Goal: Task Accomplishment & Management: Manage account settings

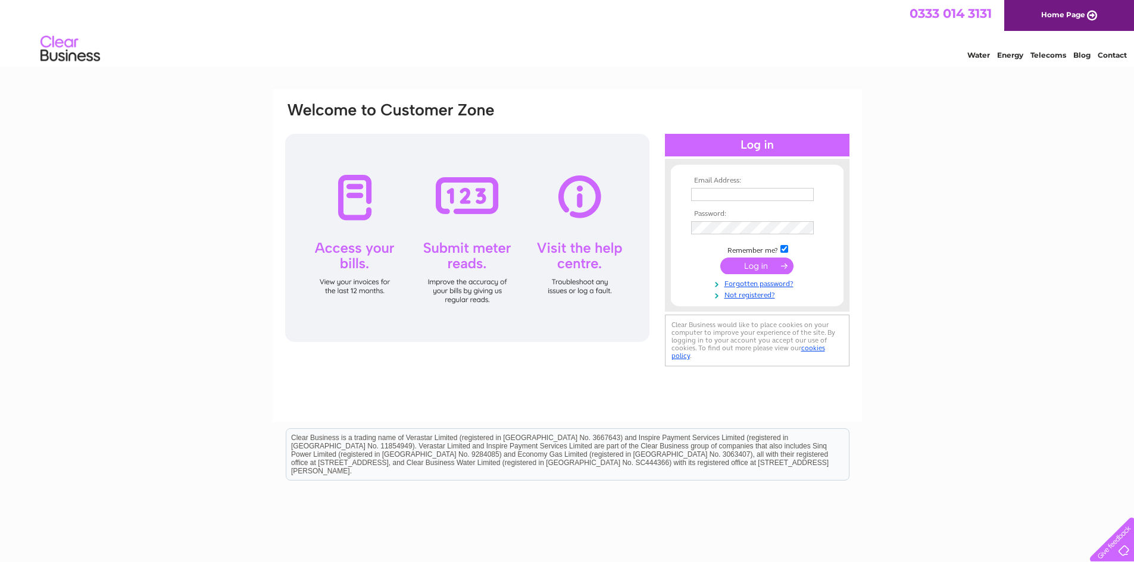
type input "hector@leisuretvrights.com"
click at [769, 263] on input "submit" at bounding box center [756, 266] width 73 height 17
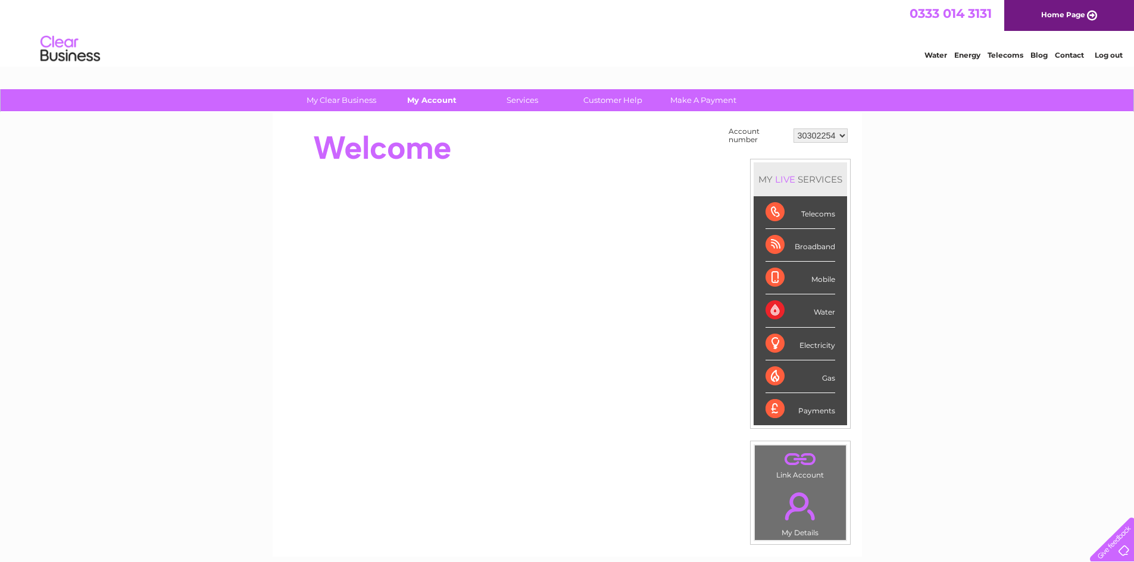
click at [429, 95] on link "My Account" at bounding box center [432, 100] width 98 height 22
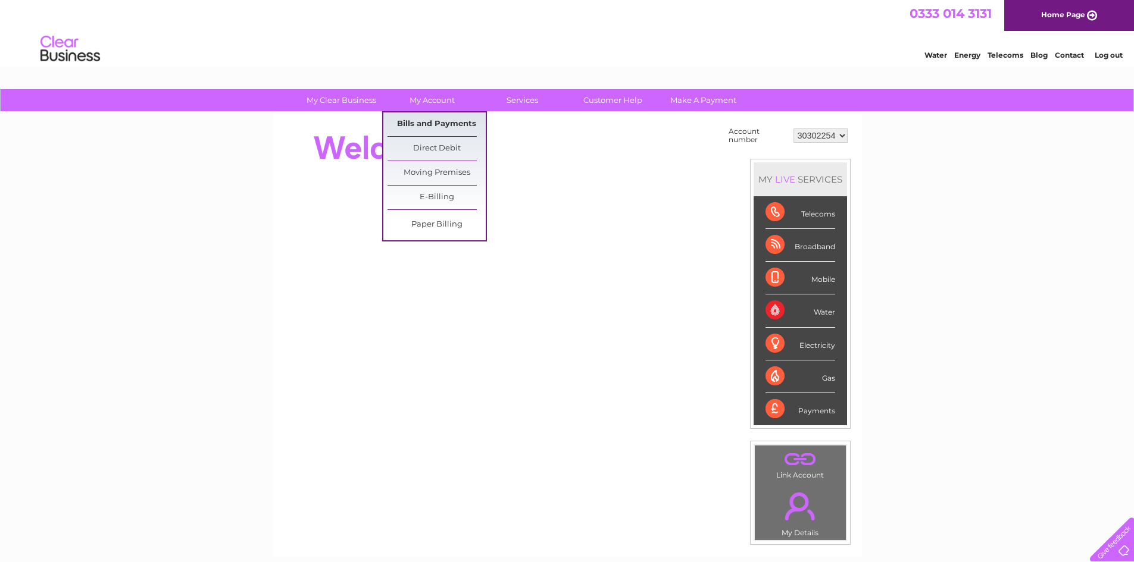
click at [437, 124] on link "Bills and Payments" at bounding box center [436, 124] width 98 height 24
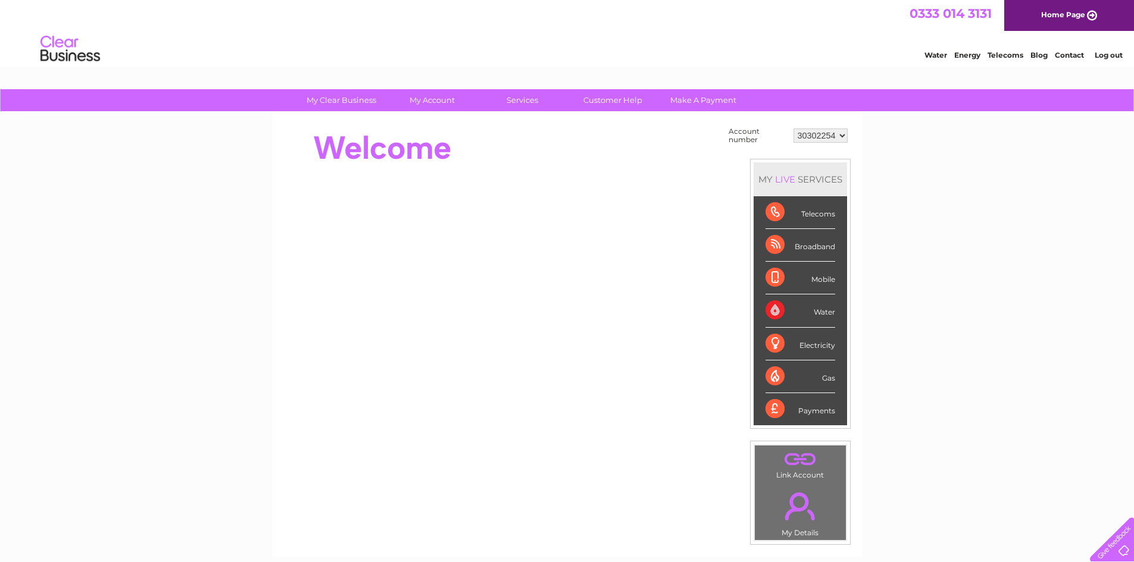
click at [1105, 51] on link "Log out" at bounding box center [1108, 55] width 28 height 9
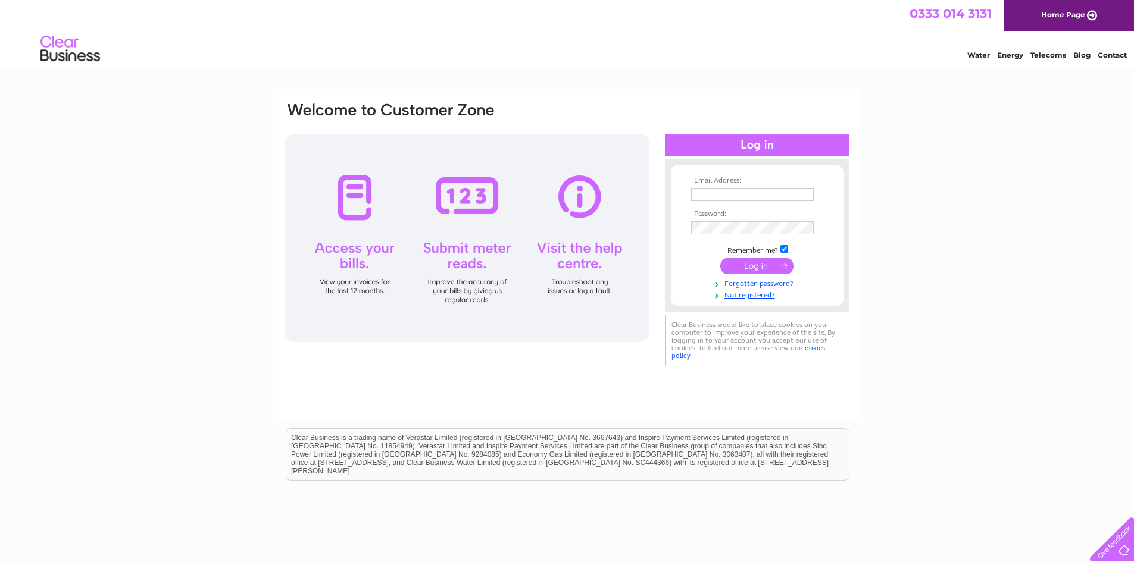
type input "[PERSON_NAME][EMAIL_ADDRESS][DOMAIN_NAME]"
